Goal: Share content: Share content

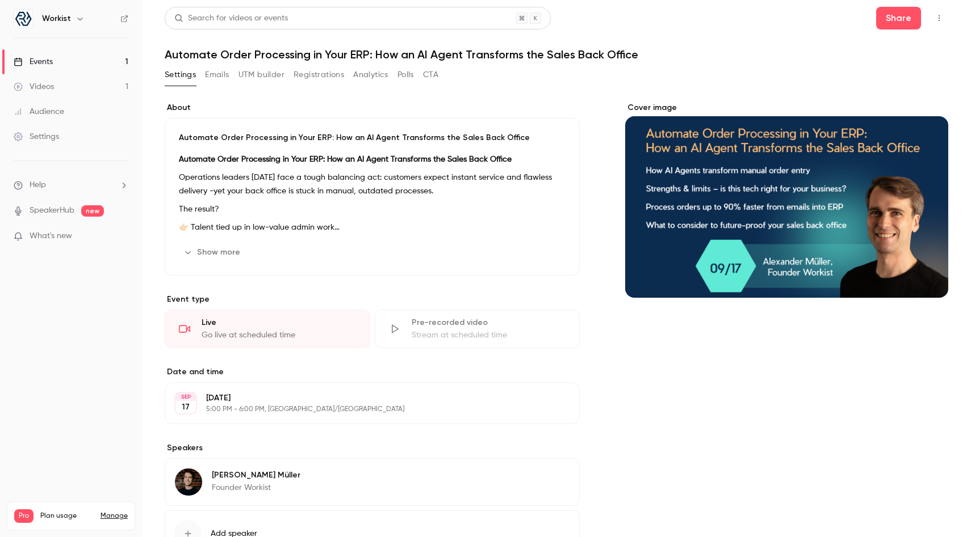
click at [100, 66] on link "Events 1" at bounding box center [71, 61] width 142 height 25
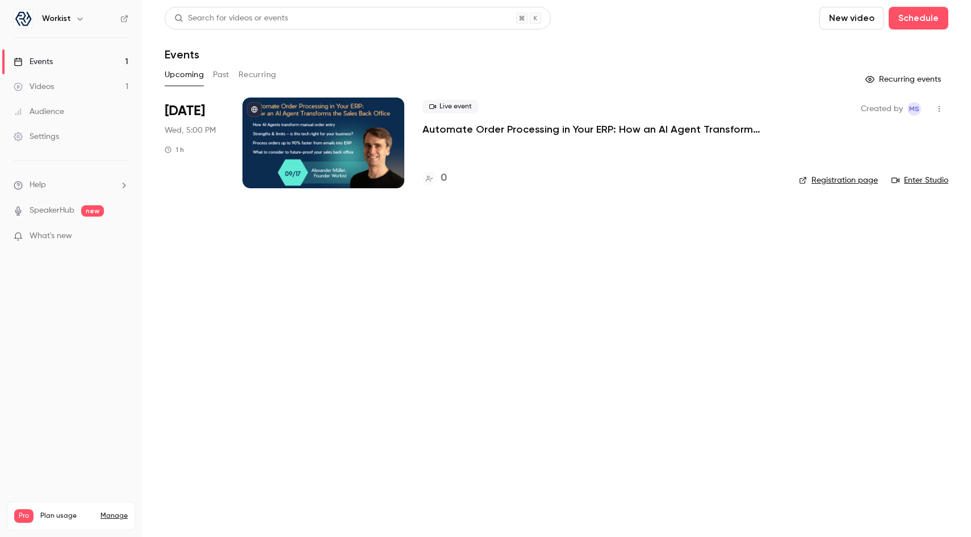
click at [497, 128] on p "Automate Order Processing in Your ERP: How an AI Agent Transforms the Sales Bac…" at bounding box center [592, 130] width 341 height 14
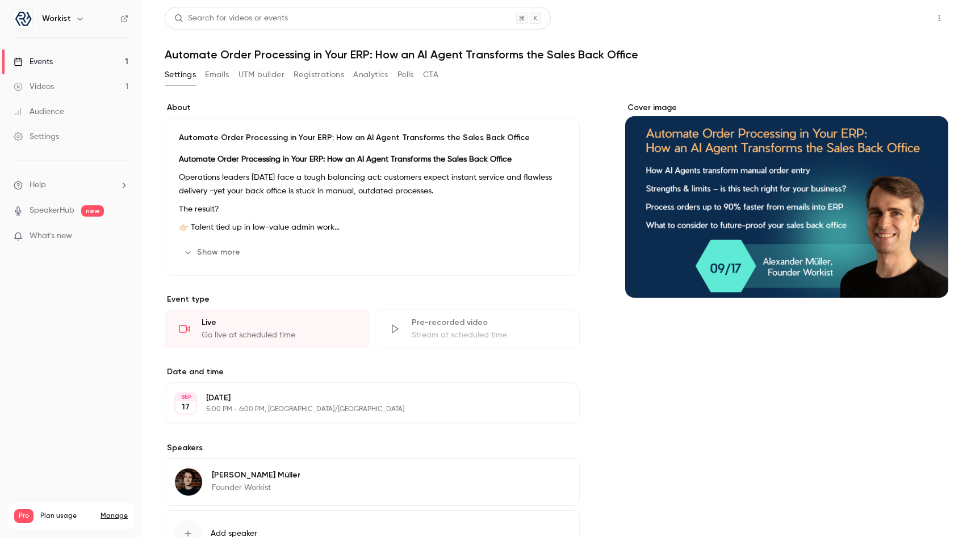
click at [915, 19] on button "Share" at bounding box center [898, 18] width 45 height 23
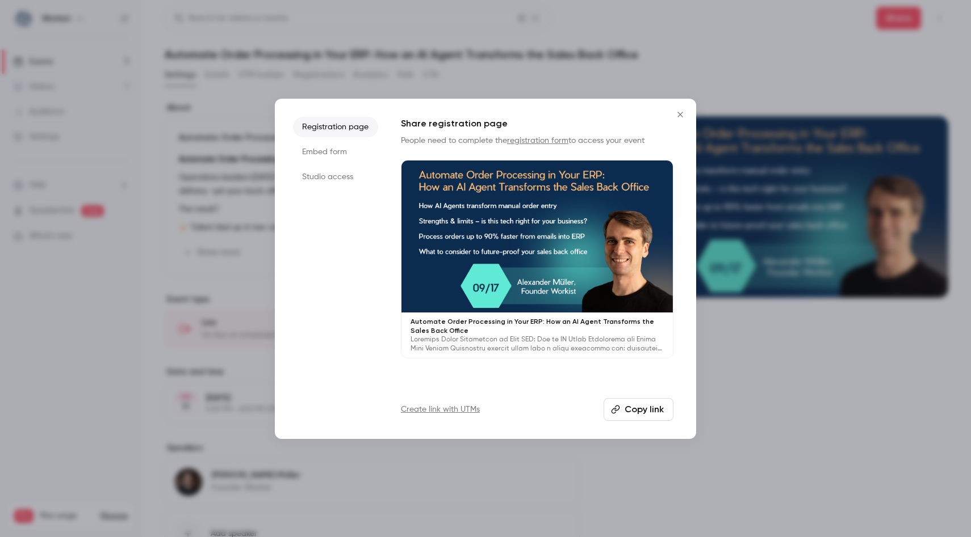
click at [623, 401] on button "Copy link" at bounding box center [638, 409] width 70 height 23
click at [673, 105] on button "Close" at bounding box center [680, 114] width 23 height 23
